Goal: Task Accomplishment & Management: Manage account settings

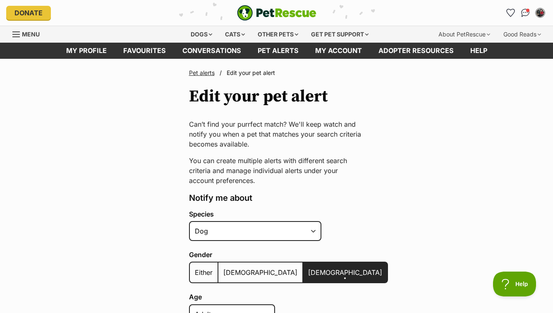
click at [231, 268] on span "Male" at bounding box center [260, 272] width 74 height 8
click at [223, 267] on input "Male" at bounding box center [223, 267] width 0 height 0
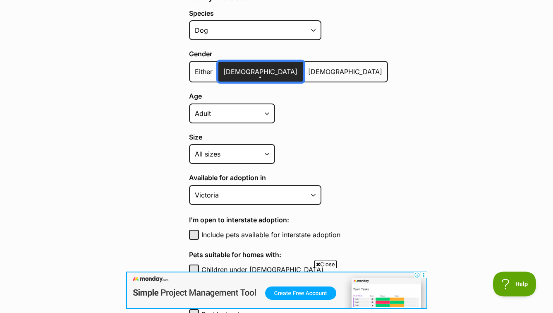
scroll to position [204, 0]
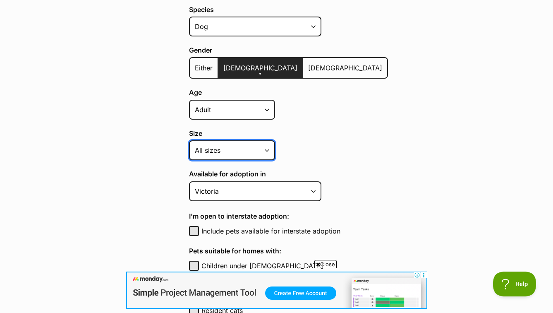
click at [266, 148] on select "Small Medium Large All sizes" at bounding box center [232, 150] width 86 height 20
select select "medium"
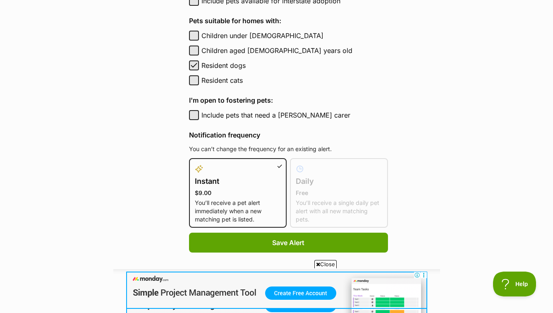
scroll to position [436, 0]
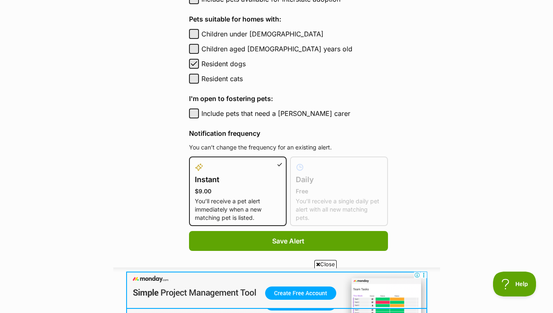
click at [320, 180] on h4 "Daily" at bounding box center [339, 180] width 86 height 12
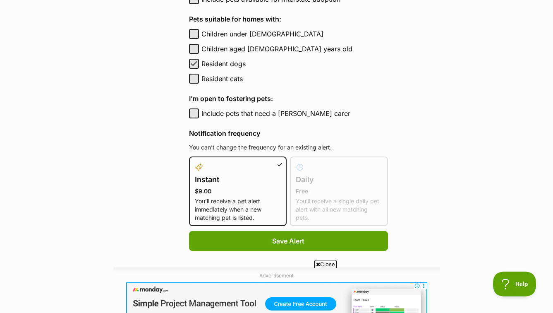
scroll to position [0, 0]
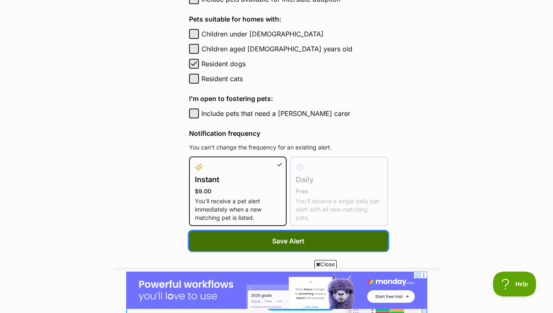
click at [277, 239] on span "Save Alert" at bounding box center [288, 241] width 32 height 10
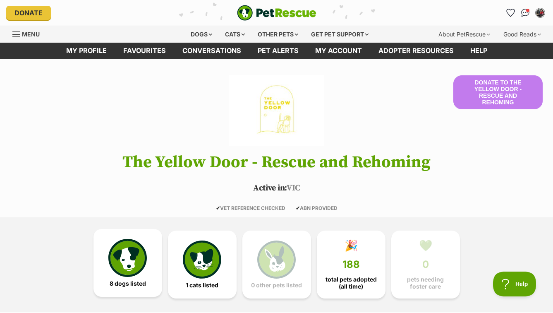
click at [124, 271] on img at bounding box center [127, 258] width 38 height 38
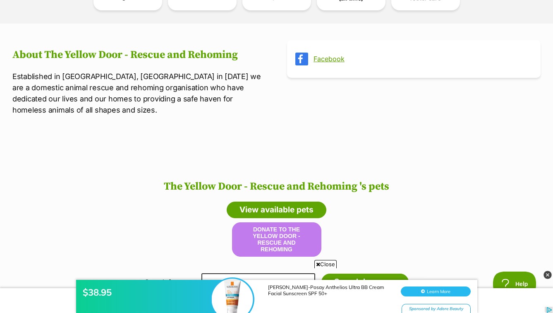
scroll to position [219, 0]
